Goal: Navigation & Orientation: Go to known website

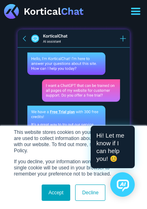
scroll to position [33, 0]
